Goal: Task Accomplishment & Management: Manage account settings

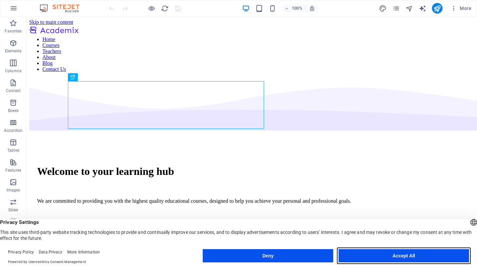
click at [367, 255] on button "Accept All" at bounding box center [404, 255] width 131 height 13
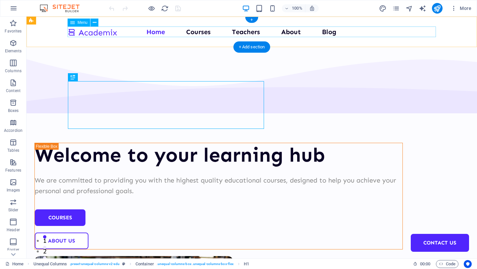
click at [159, 33] on nav "Home Courses Teachers About Blog Contact Us" at bounding box center [252, 32] width 369 height 11
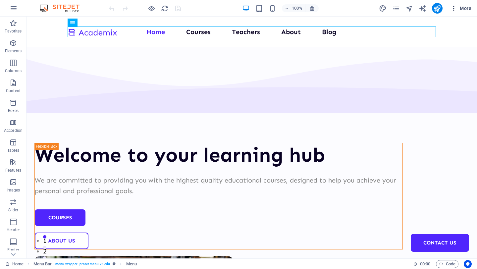
click at [452, 9] on icon "button" at bounding box center [454, 8] width 7 height 7
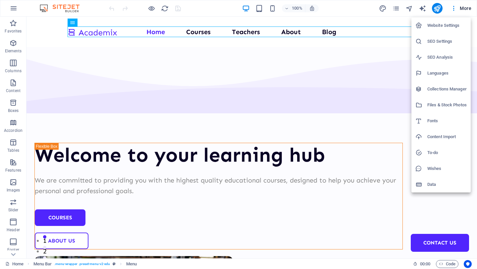
click at [444, 27] on h6 "Website Settings" at bounding box center [447, 26] width 39 height 8
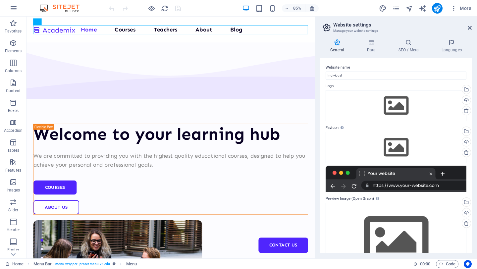
click at [337, 44] on icon at bounding box center [338, 42] width 34 height 7
click at [456, 10] on icon "button" at bounding box center [454, 8] width 7 height 7
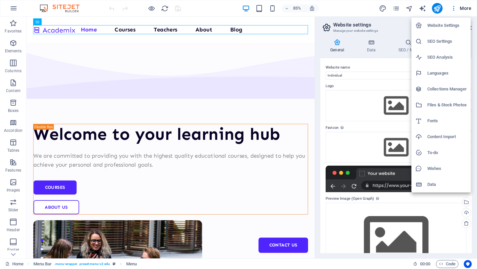
click at [353, 12] on div at bounding box center [238, 134] width 477 height 269
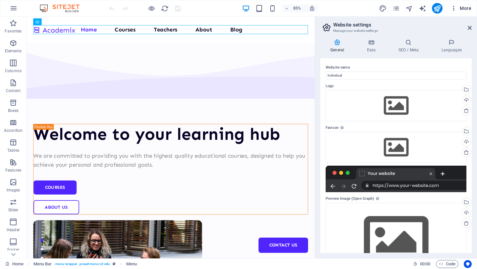
click at [454, 8] on icon "button" at bounding box center [454, 8] width 7 height 7
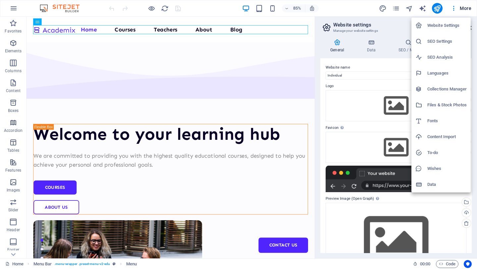
click at [441, 26] on h6 "Website Settings" at bounding box center [447, 26] width 39 height 8
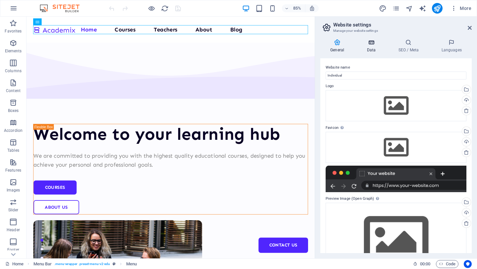
click at [370, 44] on icon at bounding box center [371, 42] width 29 height 7
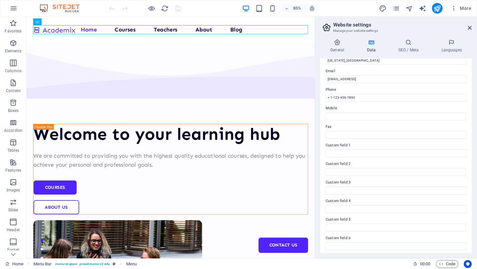
scroll to position [123, 0]
click at [406, 43] on icon at bounding box center [409, 42] width 40 height 7
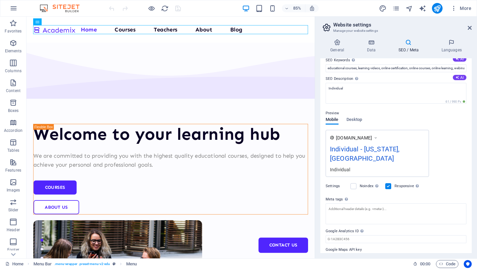
scroll to position [49, 0]
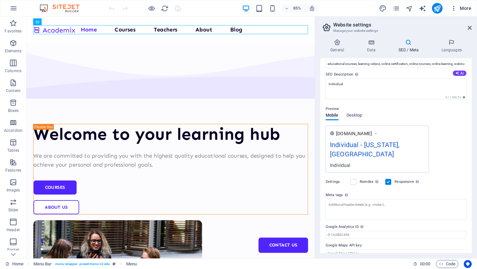
click at [457, 8] on icon "button" at bounding box center [454, 8] width 7 height 7
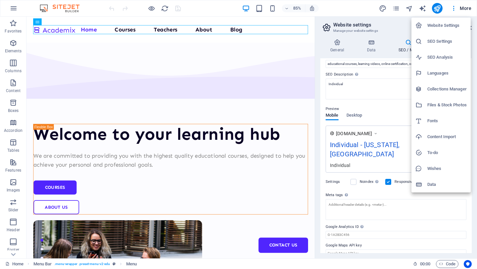
click at [439, 22] on h6 "Website Settings" at bounding box center [447, 26] width 39 height 8
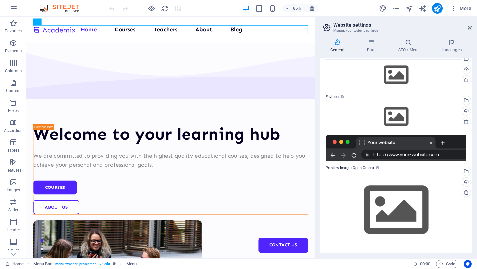
scroll to position [0, 0]
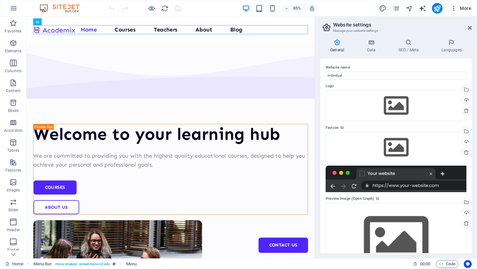
click at [455, 9] on icon "button" at bounding box center [454, 8] width 7 height 7
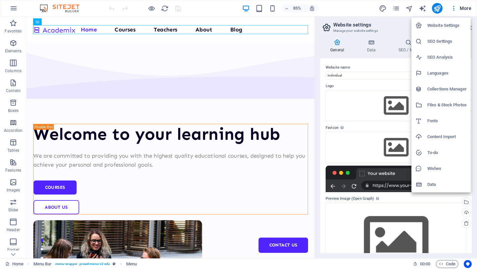
click at [449, 40] on h6 "SEO Settings" at bounding box center [447, 41] width 39 height 8
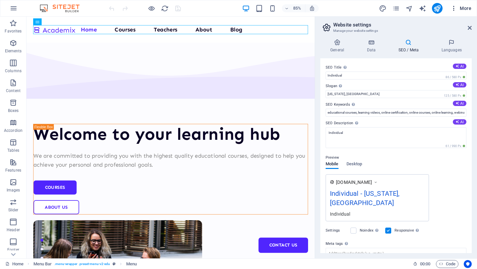
click at [453, 8] on icon "button" at bounding box center [454, 8] width 7 height 7
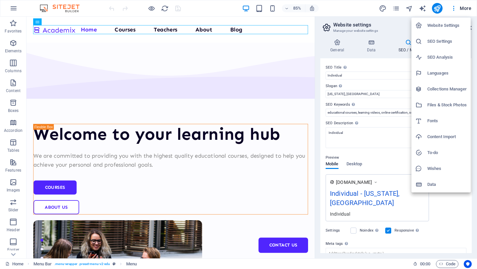
click at [441, 88] on h6 "Collections Manager" at bounding box center [447, 89] width 39 height 8
